Goal: Task Accomplishment & Management: Manage account settings

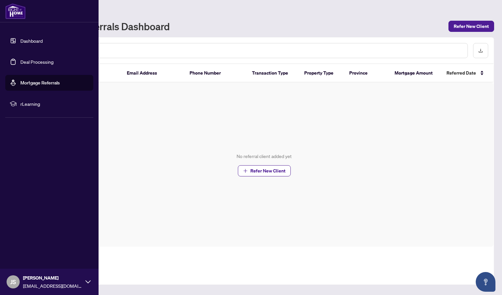
click at [20, 41] on link "Dashboard" at bounding box center [31, 41] width 22 height 6
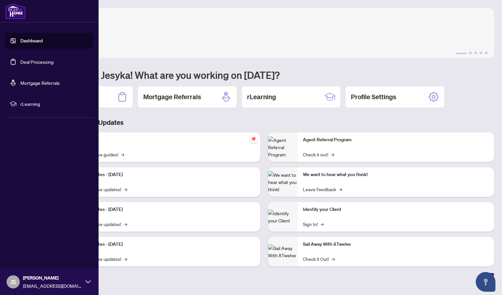
click at [20, 59] on link "Deal Processing" at bounding box center [36, 62] width 33 height 6
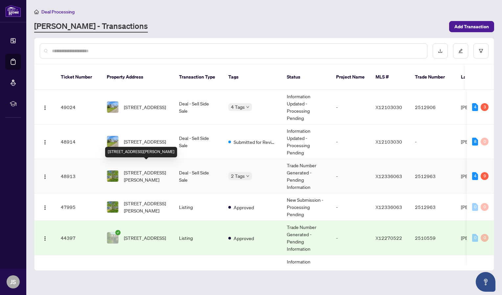
click at [154, 173] on span "[STREET_ADDRESS][PERSON_NAME]" at bounding box center [146, 176] width 45 height 14
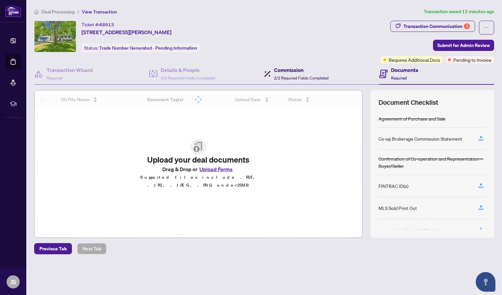
click at [307, 78] on span "2/2 Required Fields Completed" at bounding box center [301, 78] width 55 height 5
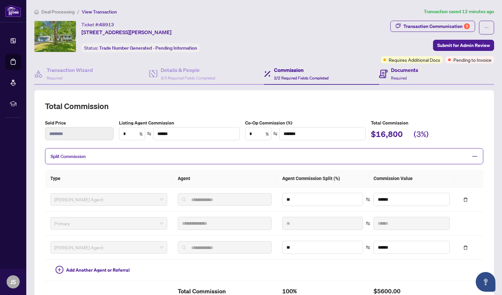
click at [428, 78] on div "Documents Required" at bounding box center [436, 73] width 115 height 21
